Goal: Task Accomplishment & Management: Use online tool/utility

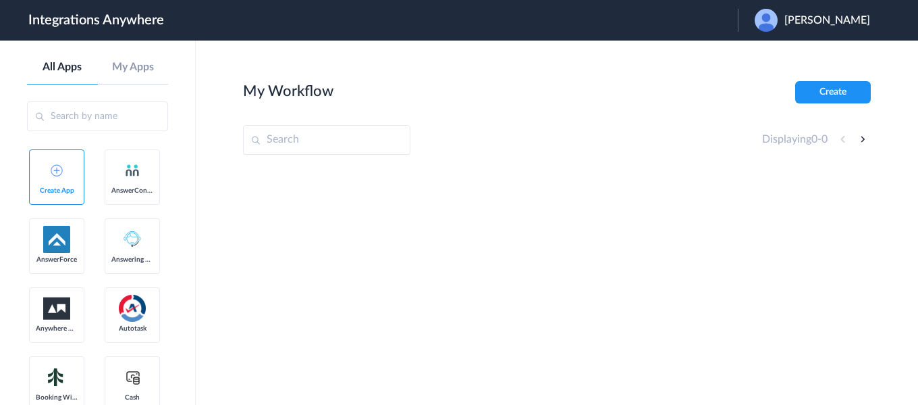
click at [804, 19] on span "[PERSON_NAME]" at bounding box center [828, 20] width 86 height 13
click at [774, 58] on link "Logout" at bounding box center [762, 54] width 28 height 9
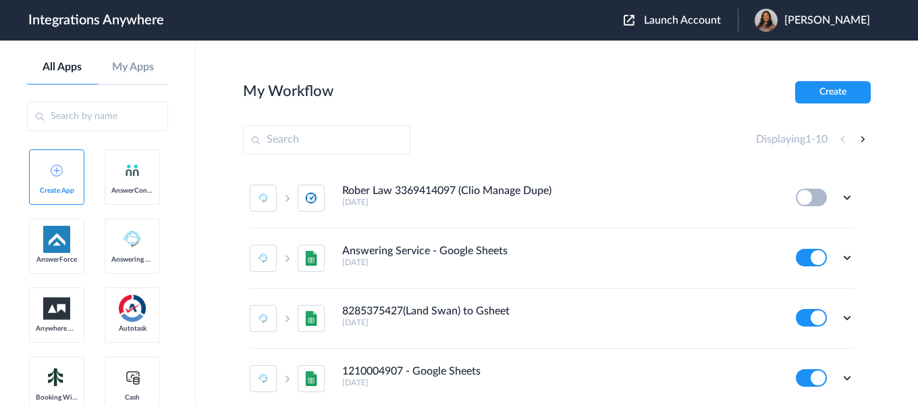
click at [685, 22] on span "Launch Account" at bounding box center [682, 20] width 77 height 11
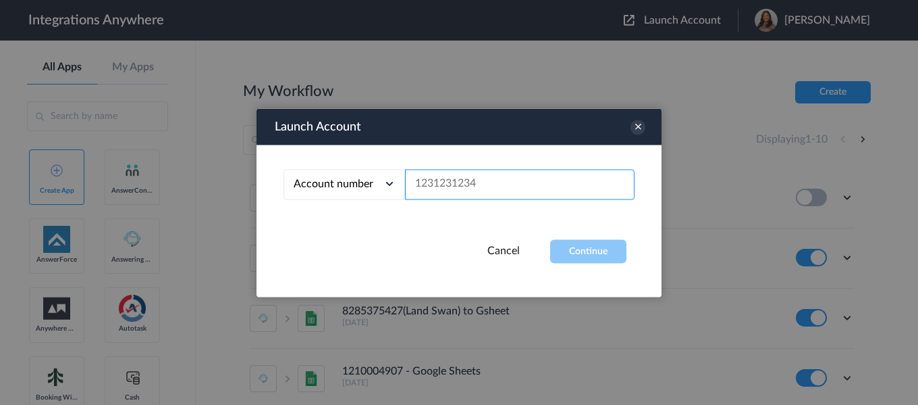
paste input "3369414318"
type input "3369414318"
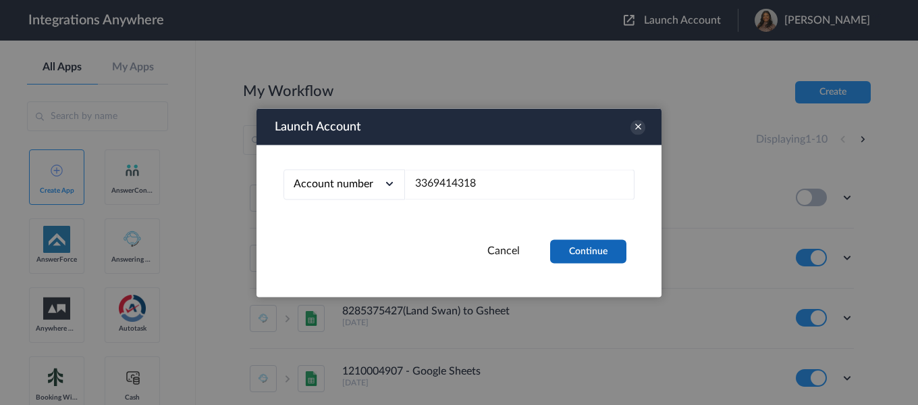
click at [596, 249] on button "Continue" at bounding box center [588, 251] width 76 height 24
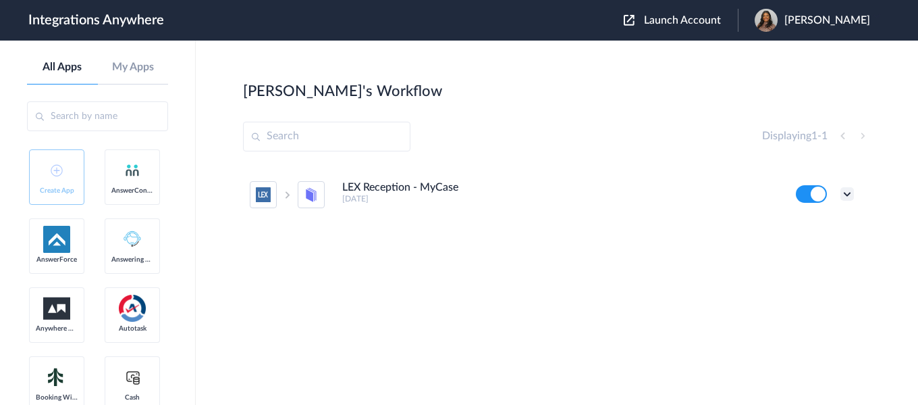
click at [850, 195] on icon at bounding box center [848, 194] width 14 height 14
click at [812, 231] on li "Edit" at bounding box center [810, 225] width 88 height 25
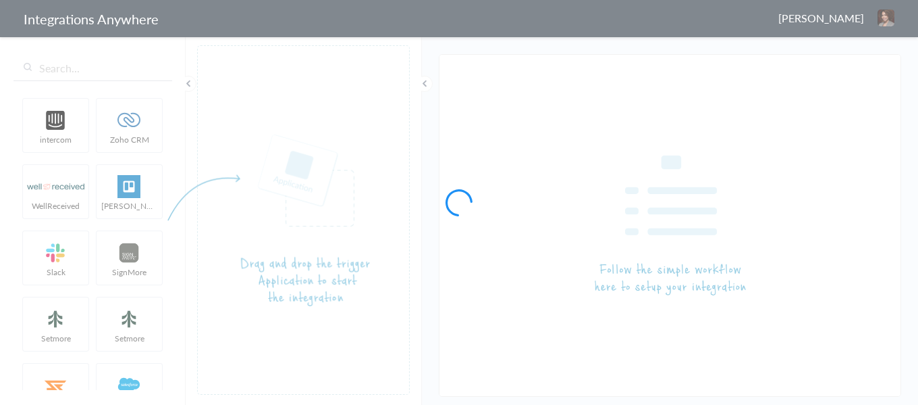
type input "LEX Reception - MyCase"
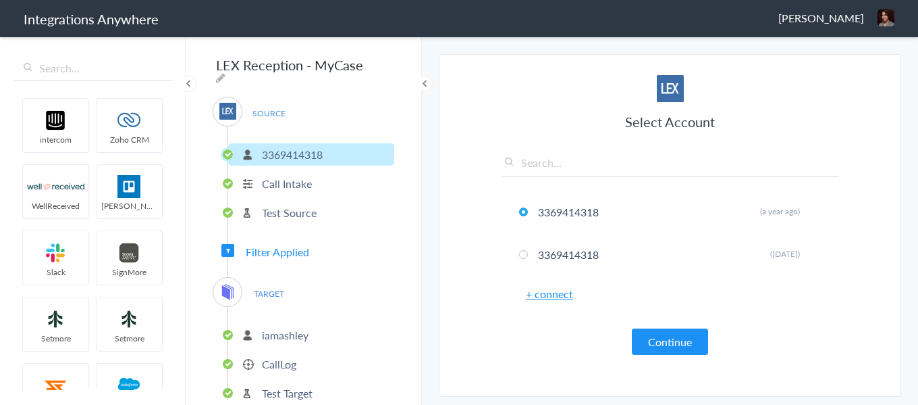
click at [269, 247] on span "Filter Applied" at bounding box center [277, 252] width 63 height 16
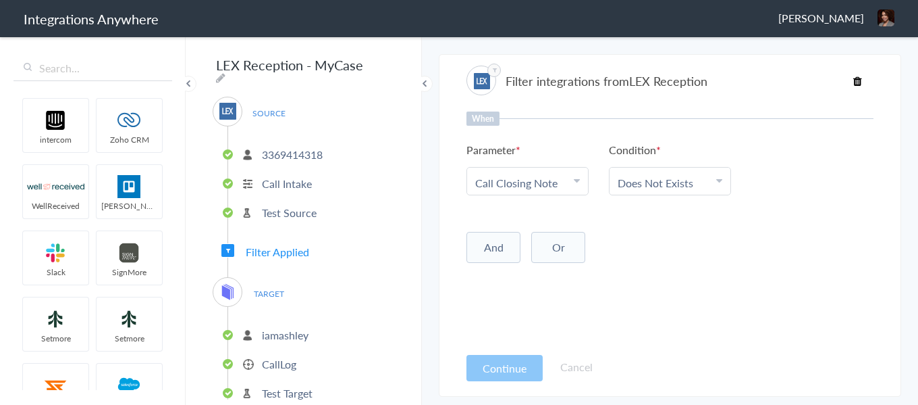
click at [284, 365] on p "CallLog" at bounding box center [279, 364] width 34 height 16
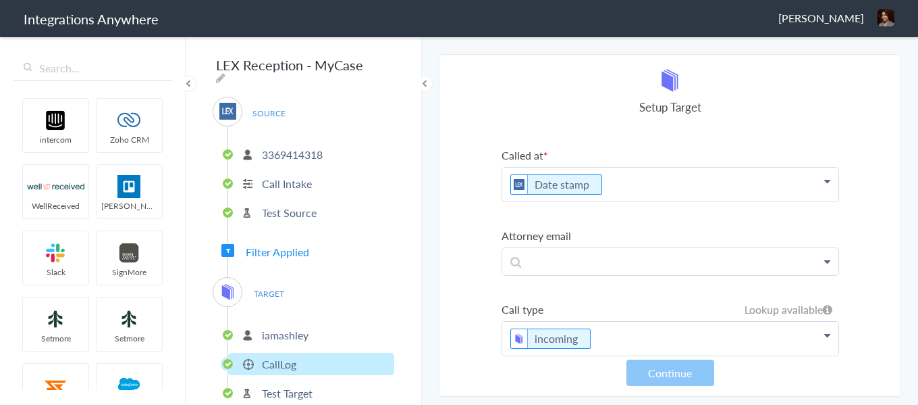
scroll to position [425, 0]
